Goal: Check status: Check status

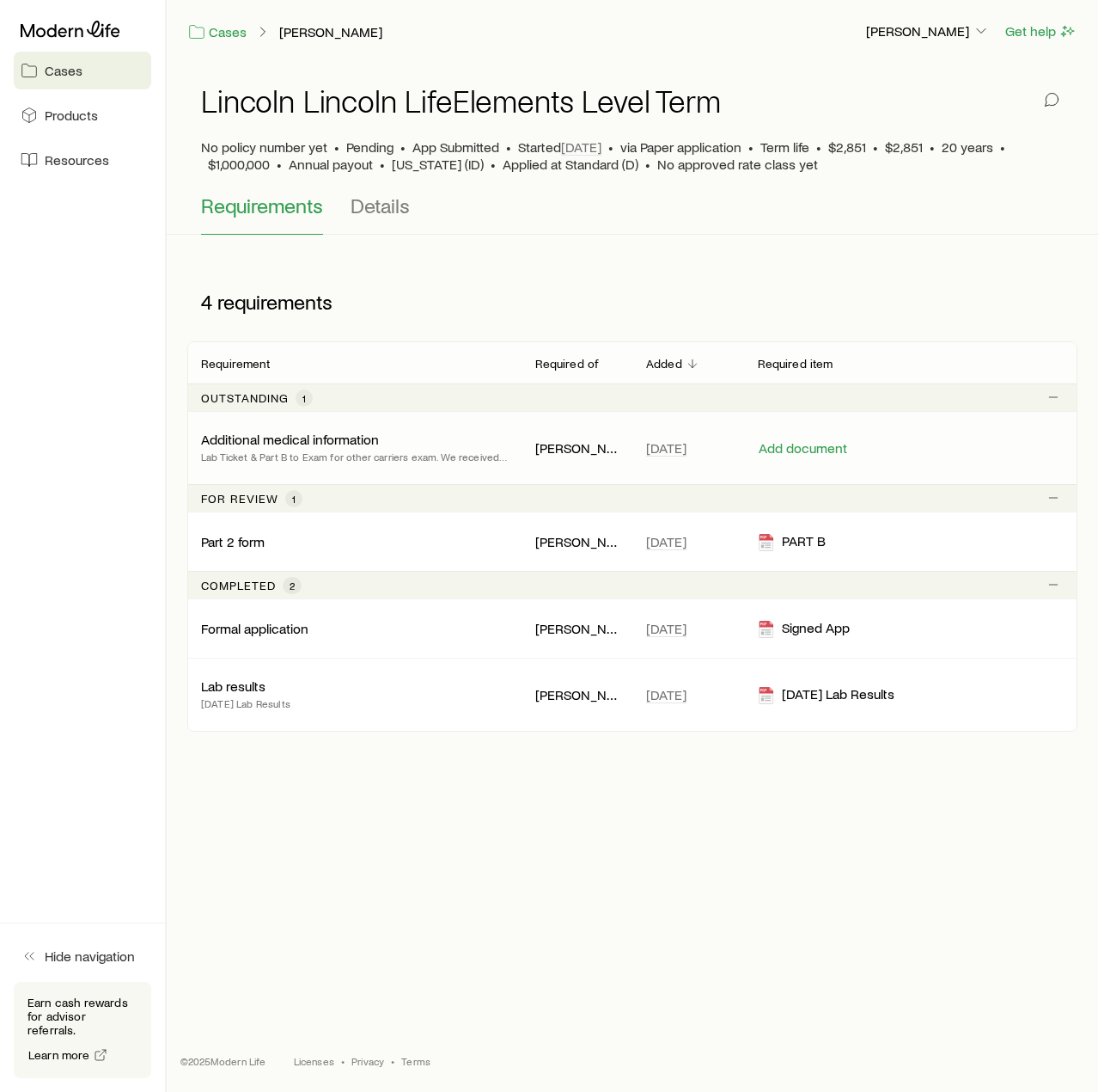
click at [309, 441] on p "Additional medical information" at bounding box center [290, 439] width 178 height 18
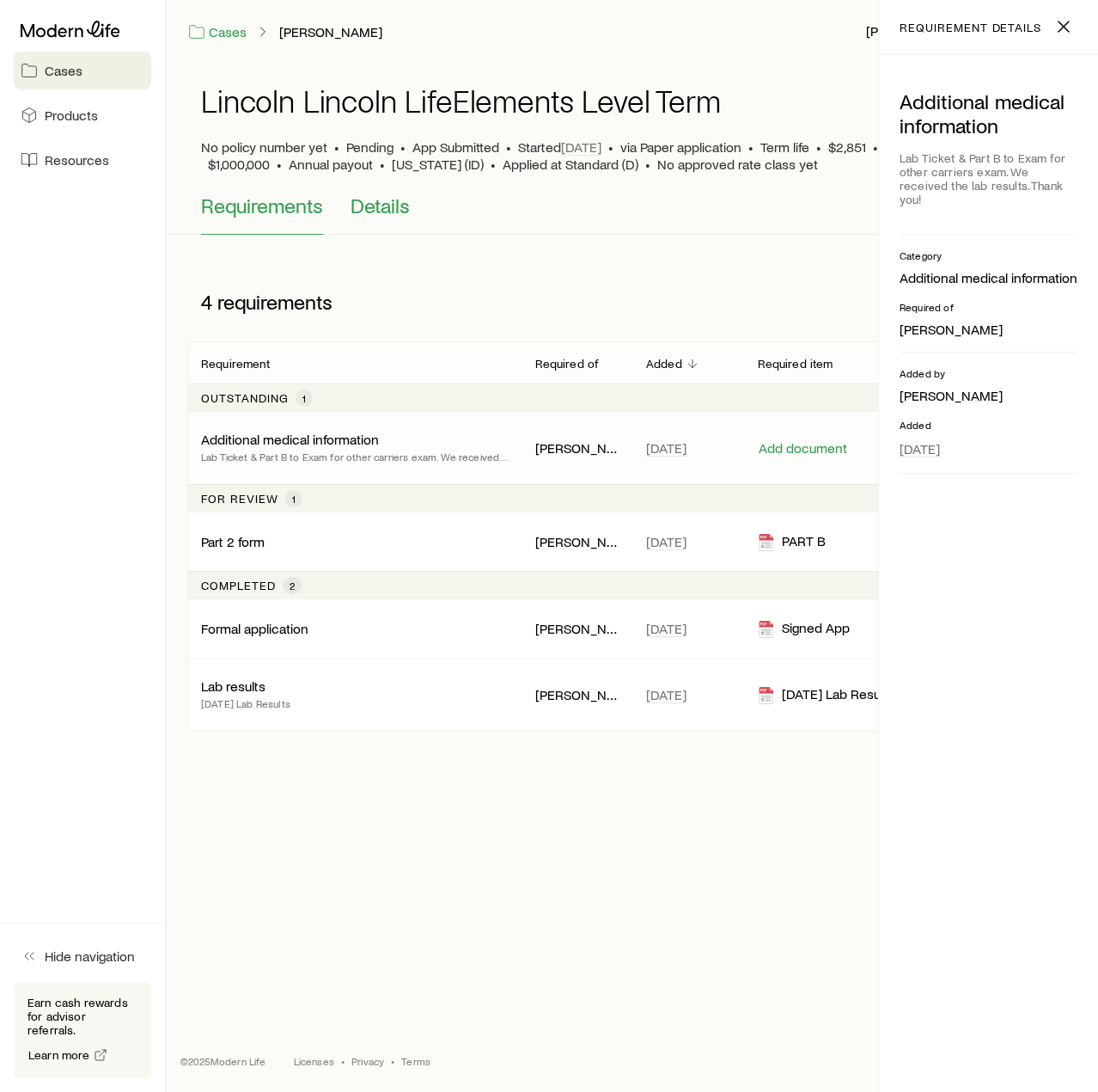
click at [395, 203] on span "Details" at bounding box center [381, 206] width 59 height 24
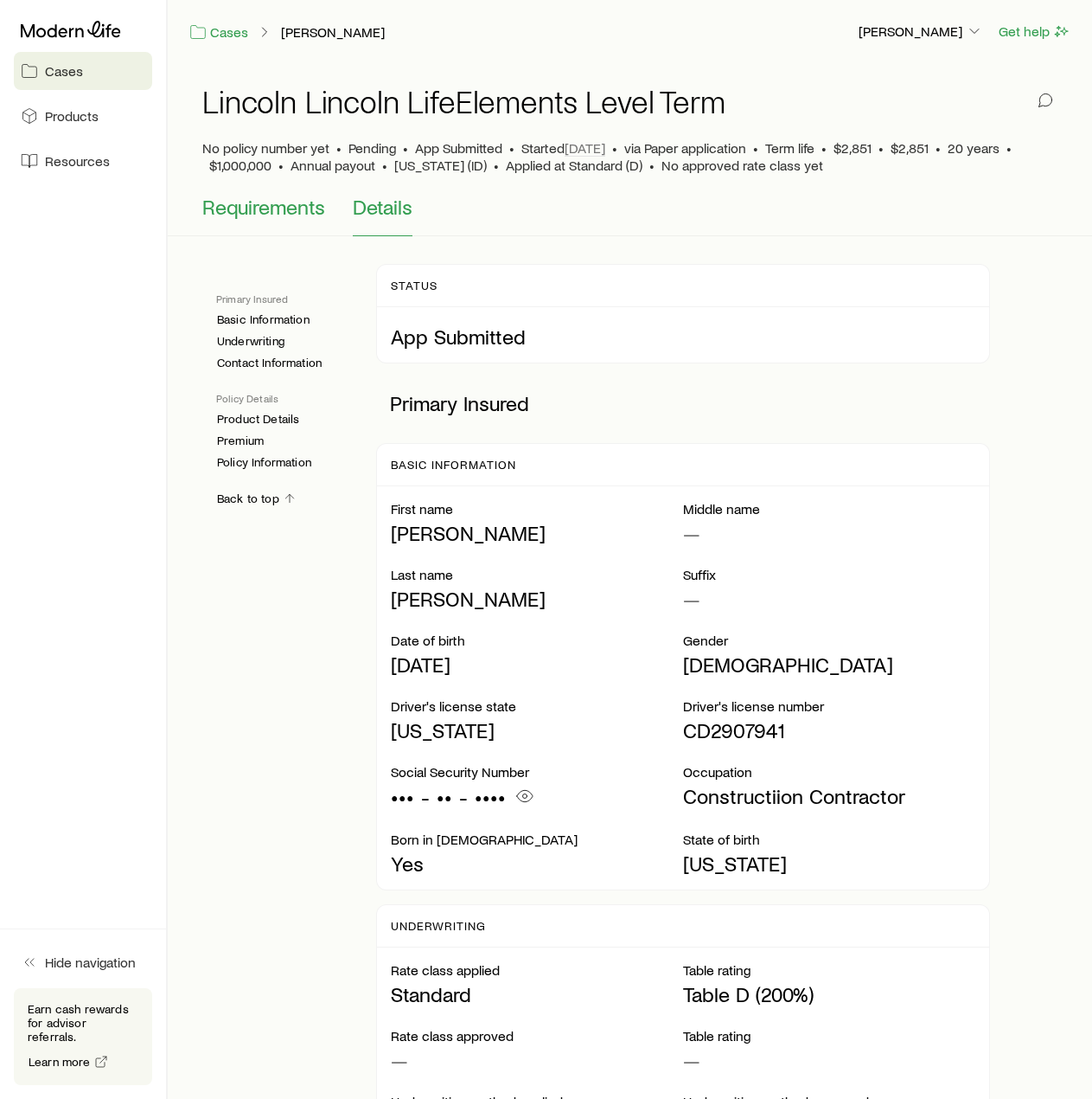
click at [294, 207] on span "Requirements" at bounding box center [264, 207] width 123 height 24
